Goal: Information Seeking & Learning: Understand process/instructions

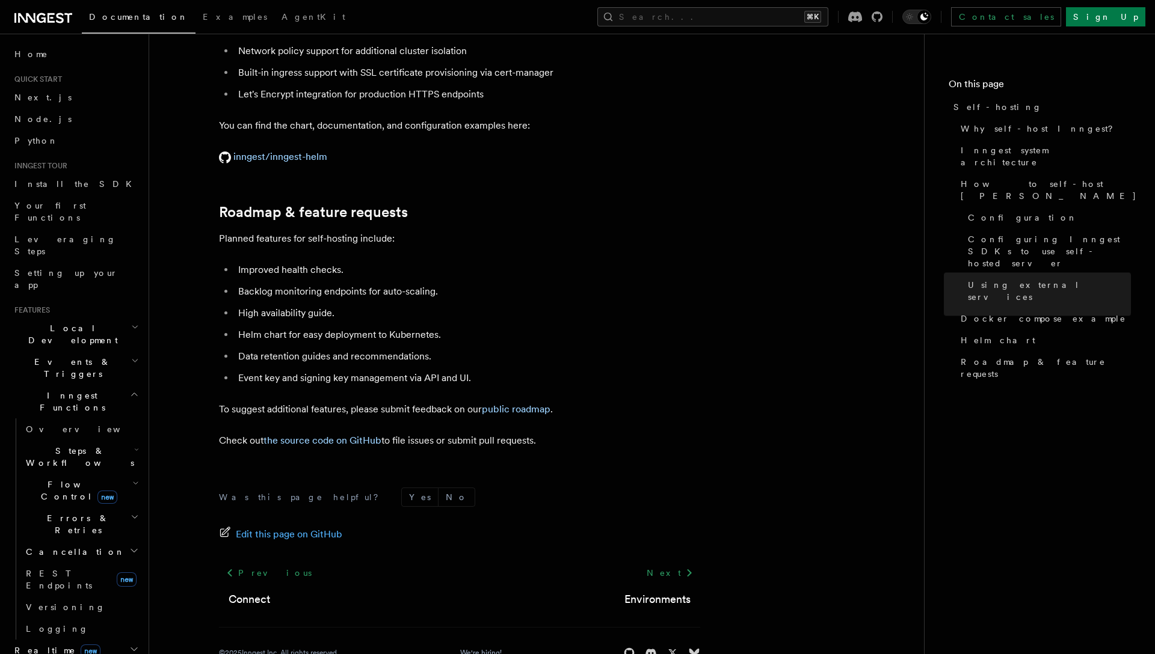
scroll to position [1409, 0]
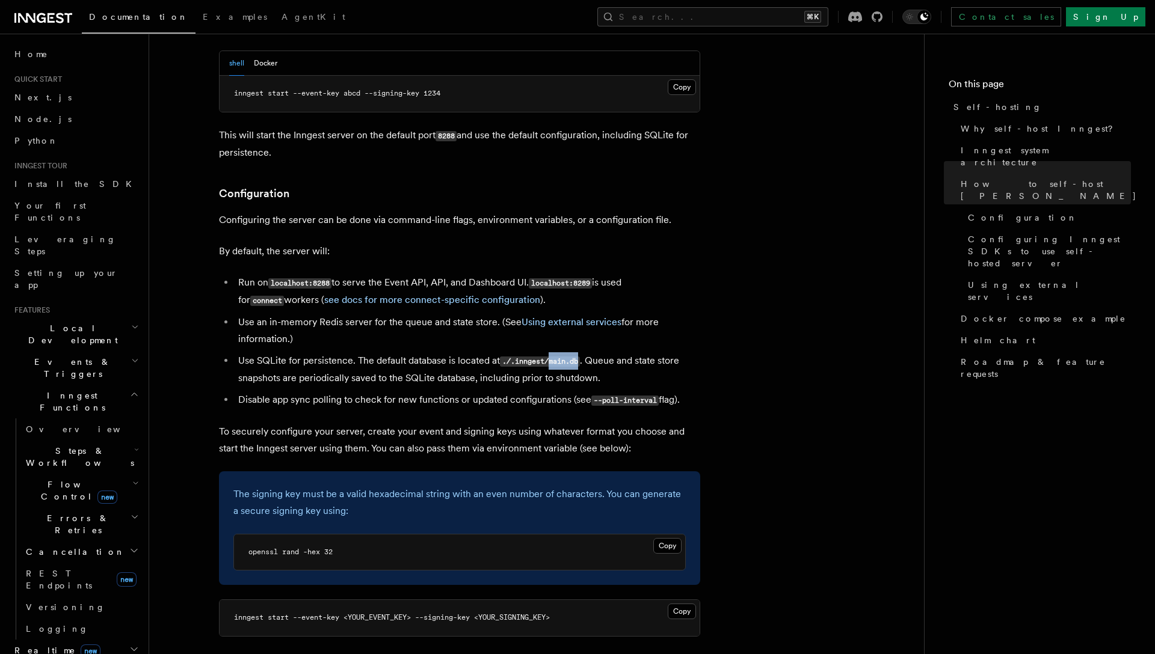
drag, startPoint x: 553, startPoint y: 329, endPoint x: 583, endPoint y: 328, distance: 30.7
click at [583, 352] on li "Use SQLite for persistence. The default database is located at ./.inngest/main.…" at bounding box center [467, 369] width 465 height 34
copy code "main.db"
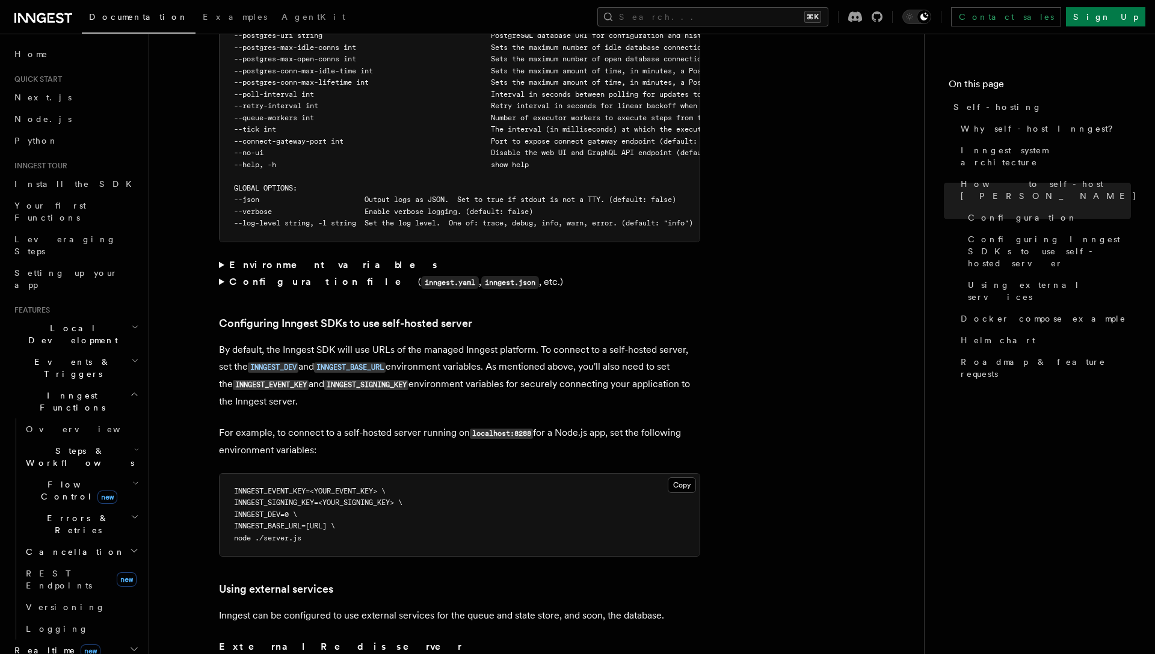
scroll to position [2513, 0]
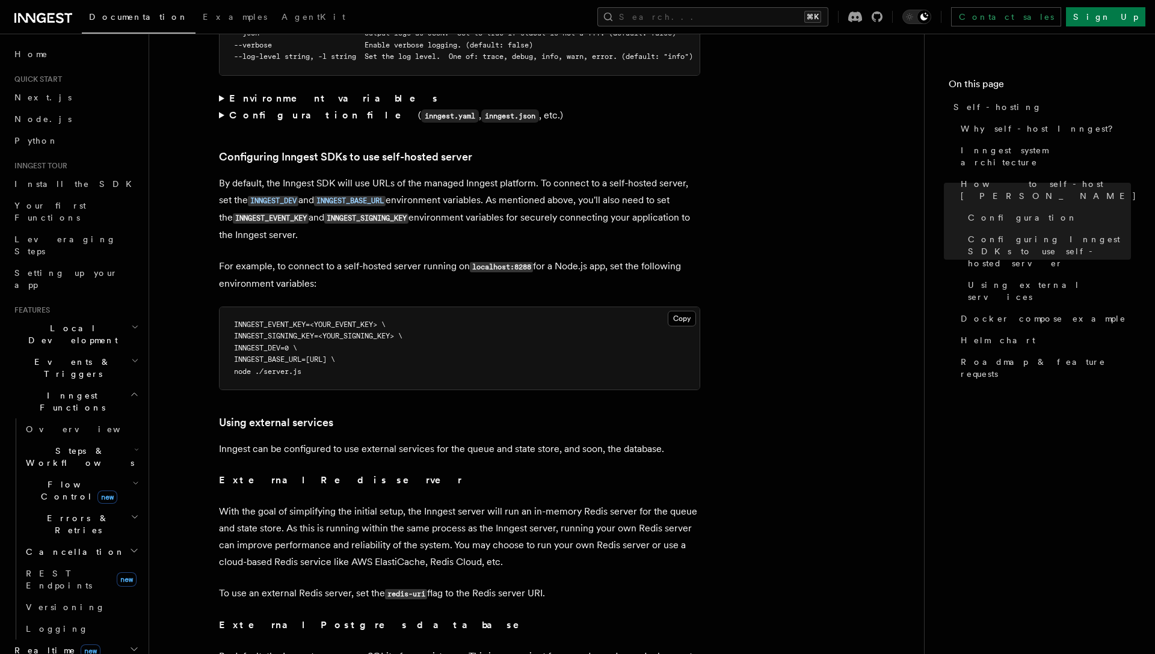
click at [217, 81] on article "Platform Deployment Self-hosting Self-hosting support for Inngest is supported …" at bounding box center [536, 110] width 736 height 5140
click at [224, 107] on summary "Configuration file ( inngest.yaml , inngest.json , etc.)" at bounding box center [459, 115] width 481 height 17
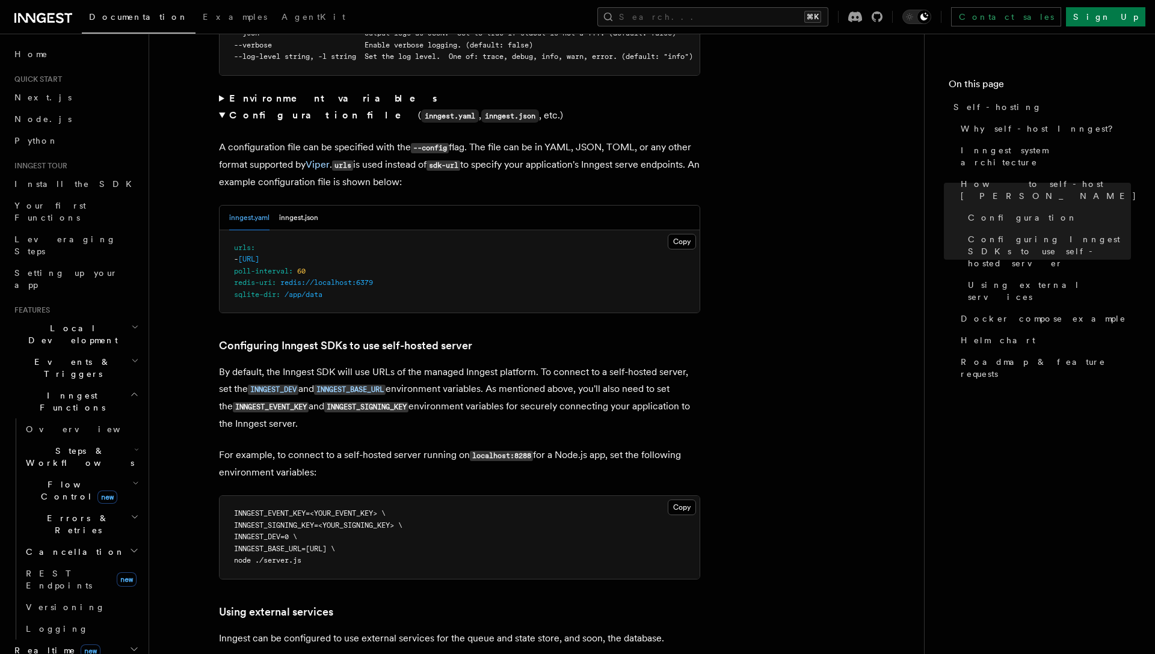
click at [224, 107] on summary "Configuration file ( inngest.yaml , inngest.json , etc.)" at bounding box center [459, 115] width 481 height 17
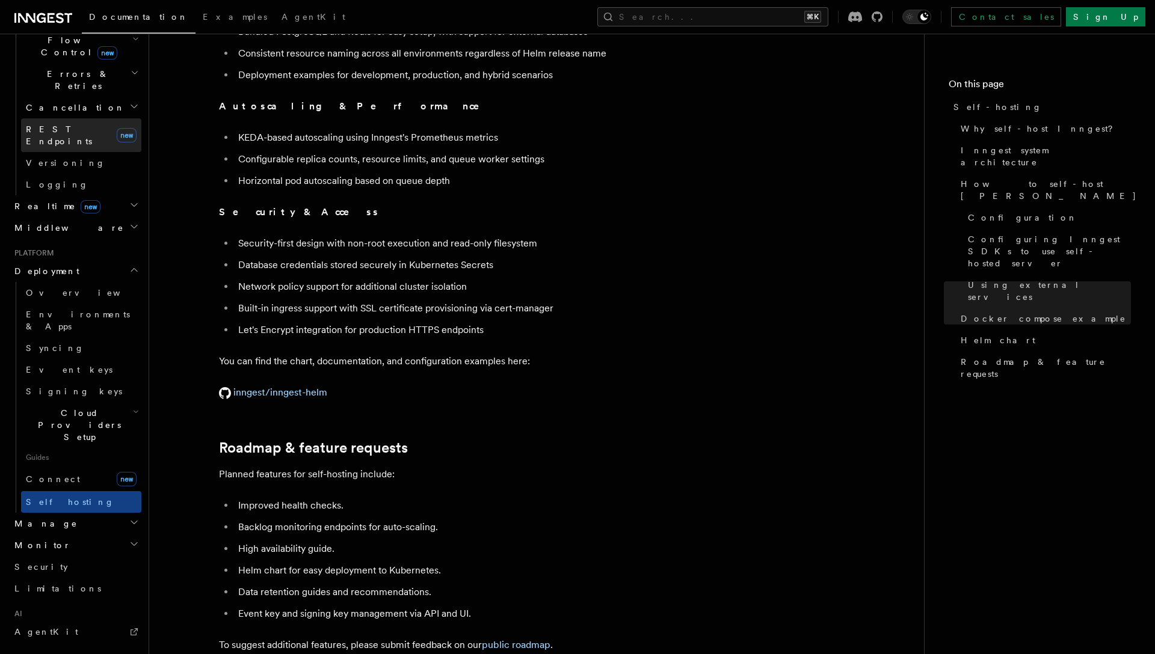
scroll to position [527, 0]
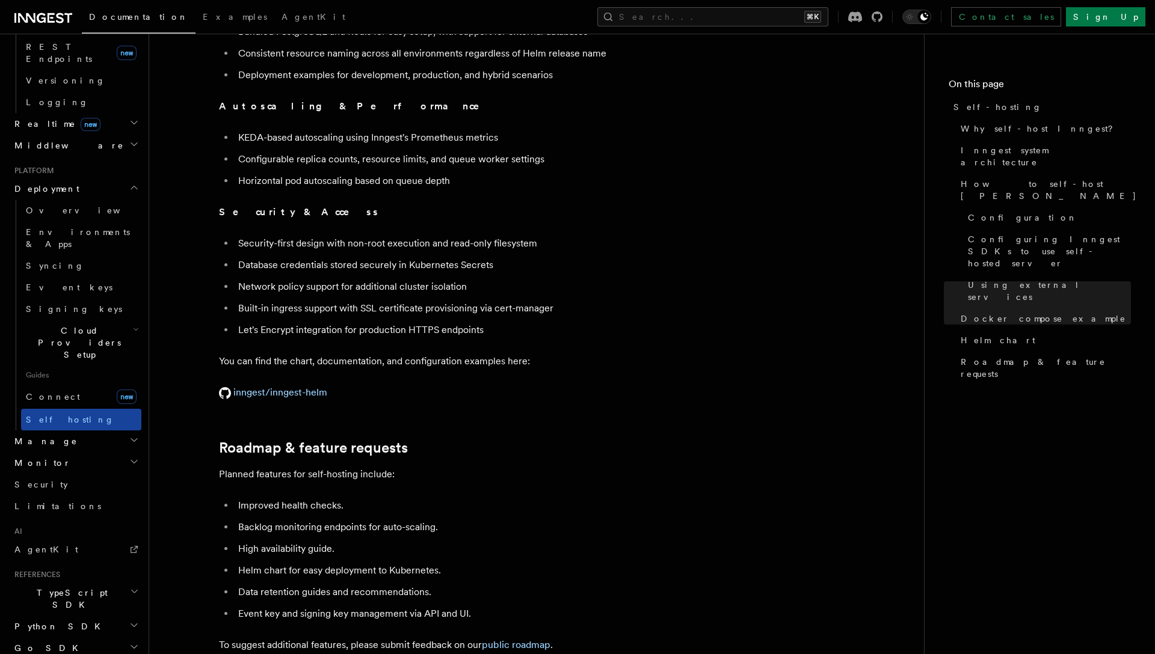
click at [66, 415] on span "Self hosting" at bounding box center [70, 420] width 88 height 10
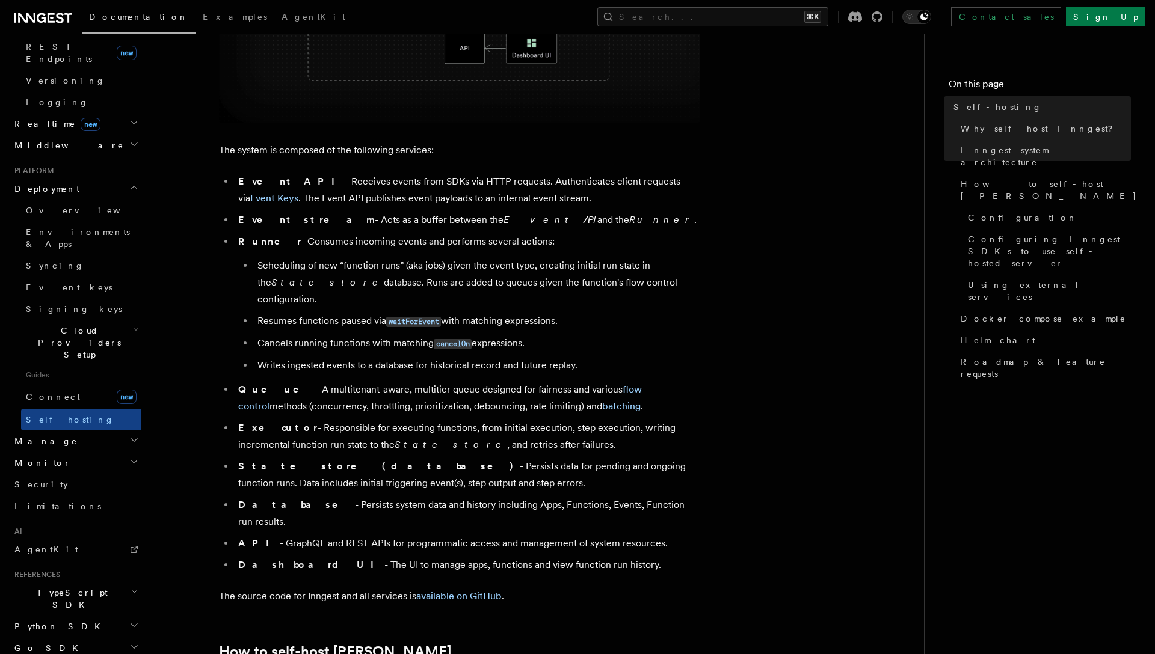
scroll to position [719, 0]
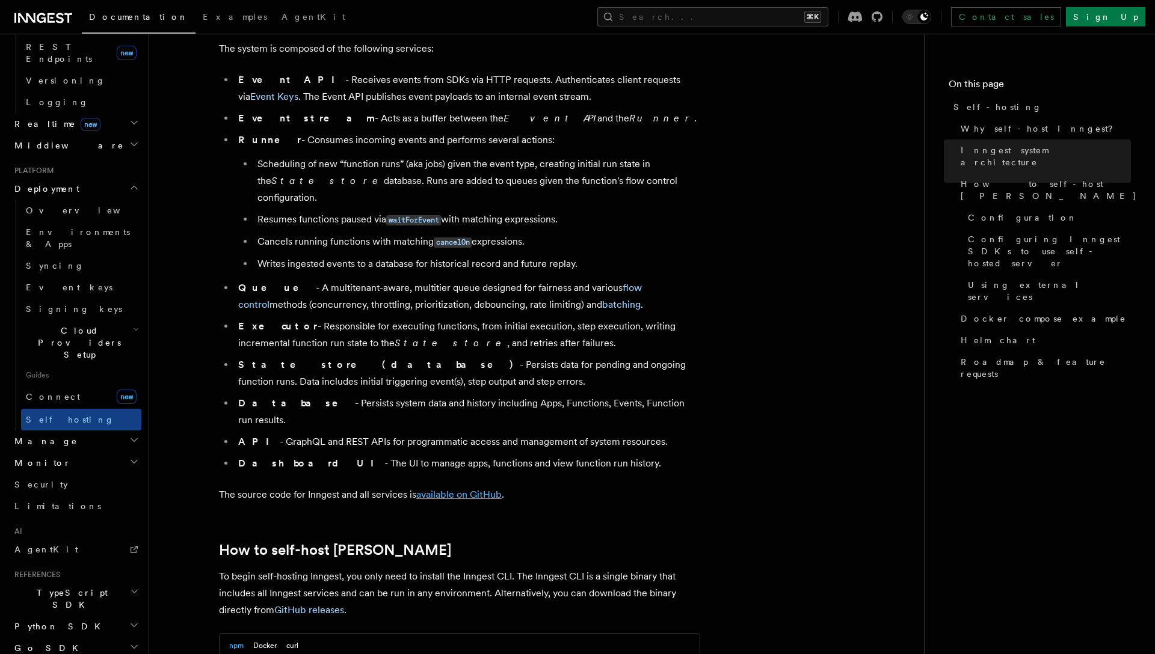
click at [470, 489] on link "available on GitHub" at bounding box center [458, 494] width 85 height 11
